Goal: Navigation & Orientation: Find specific page/section

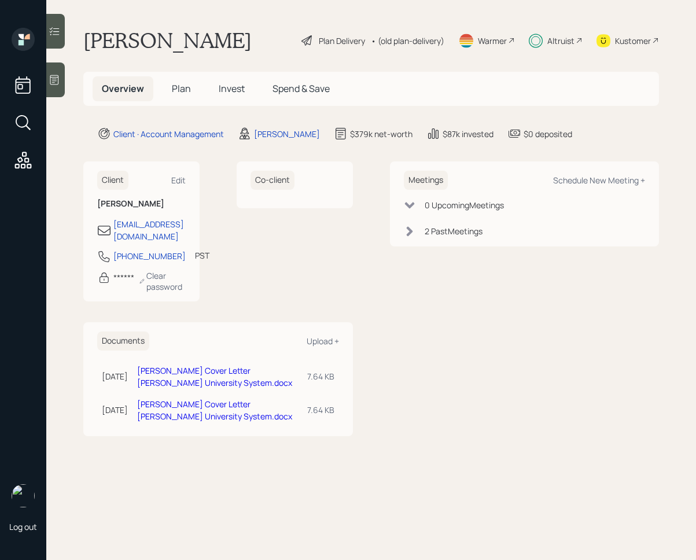
click at [233, 89] on span "Invest" at bounding box center [232, 88] width 26 height 13
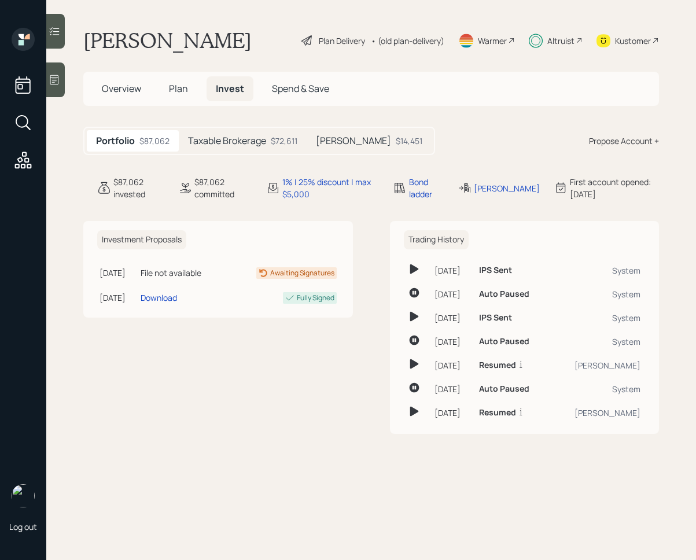
click at [64, 41] on div at bounding box center [55, 31] width 19 height 35
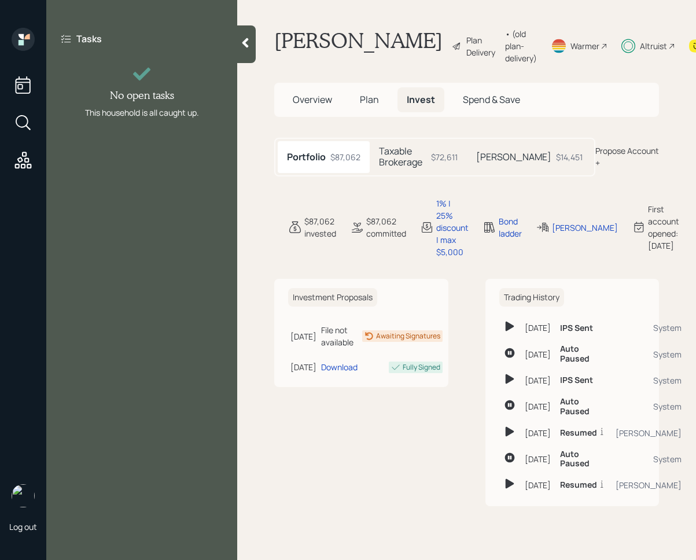
click at [240, 40] on icon at bounding box center [246, 43] width 12 height 12
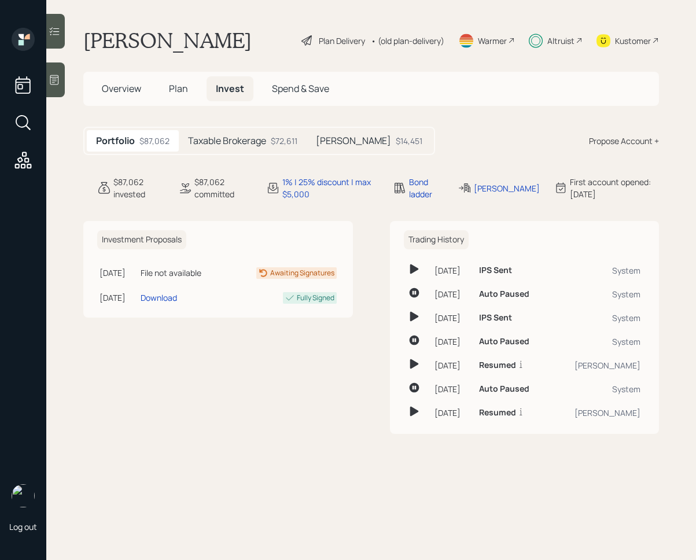
click at [185, 93] on span "Plan" at bounding box center [178, 88] width 19 height 13
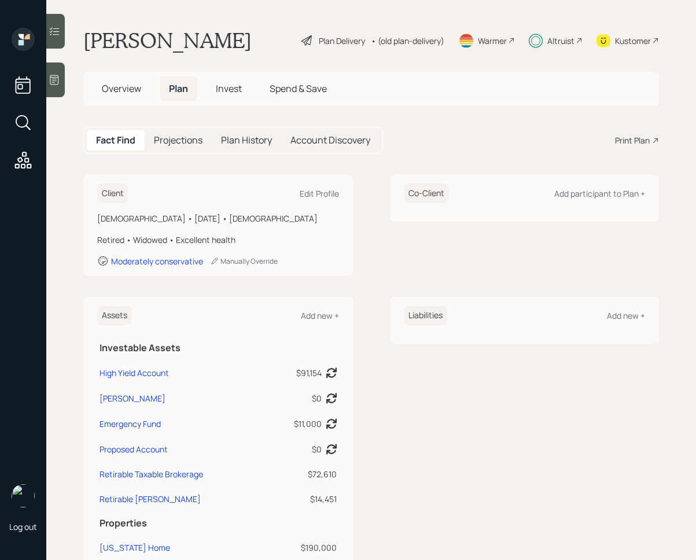
click at [219, 90] on span "Invest" at bounding box center [229, 88] width 26 height 13
